Goal: Information Seeking & Learning: Find contact information

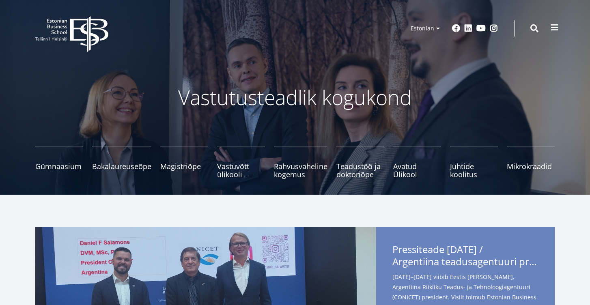
click at [556, 28] on span at bounding box center [555, 28] width 8 height 8
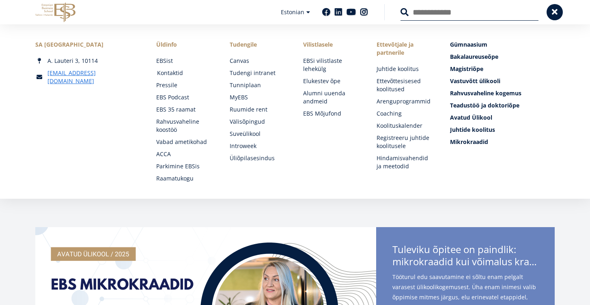
click at [181, 74] on link "Kontaktid" at bounding box center [185, 73] width 57 height 8
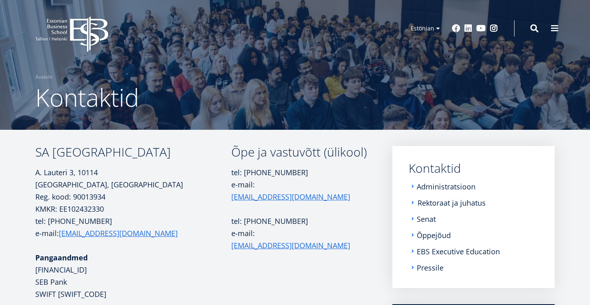
click at [432, 206] on link "Rektoraat ja juhatus" at bounding box center [451, 203] width 68 height 8
